Goal: Information Seeking & Learning: Learn about a topic

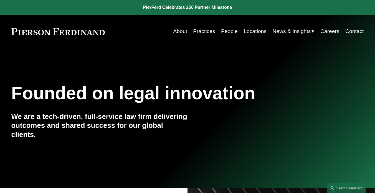
click at [230, 33] on link "People" at bounding box center [229, 31] width 17 height 11
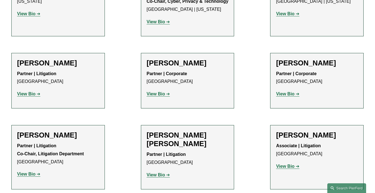
scroll to position [5170, 0]
